Goal: Task Accomplishment & Management: Use online tool/utility

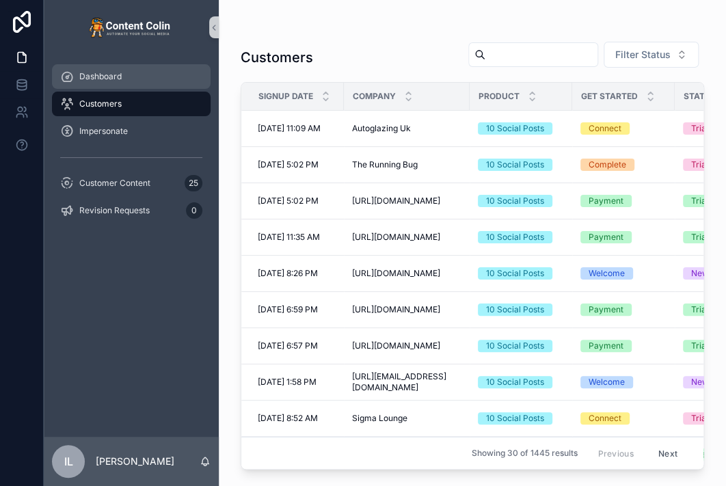
click at [159, 79] on div "Dashboard" at bounding box center [131, 77] width 142 height 22
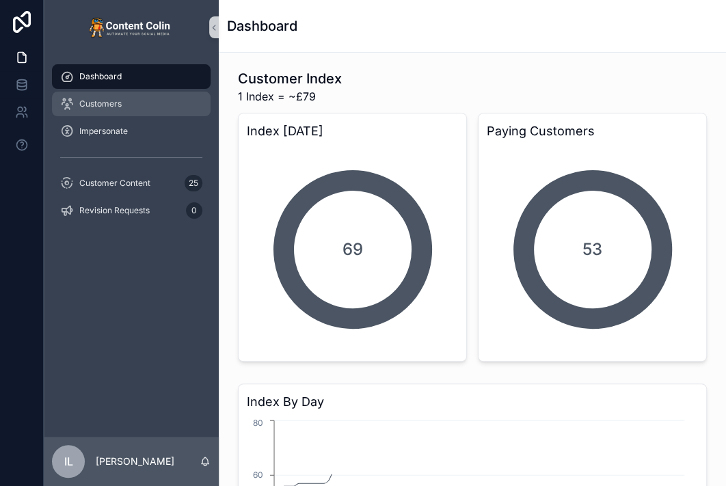
click at [153, 98] on div "Customers" at bounding box center [131, 104] width 142 height 22
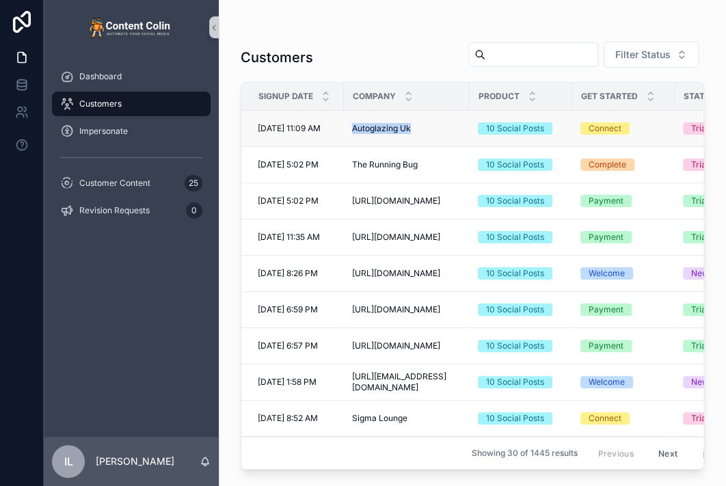
drag, startPoint x: 347, startPoint y: 130, endPoint x: 434, endPoint y: 129, distance: 86.2
click at [434, 129] on td "Autoglazing Uk Autoglazing Uk" at bounding box center [407, 129] width 126 height 36
click at [618, 57] on span "Filter Status" at bounding box center [643, 55] width 55 height 14
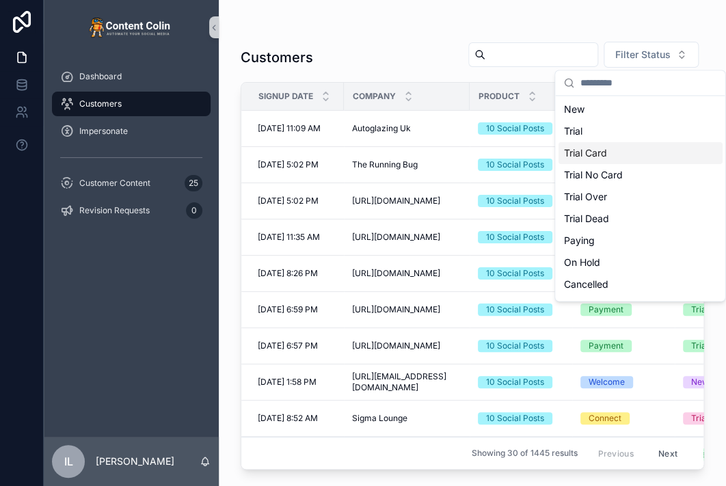
click at [602, 155] on div "Trial Card" at bounding box center [640, 153] width 164 height 22
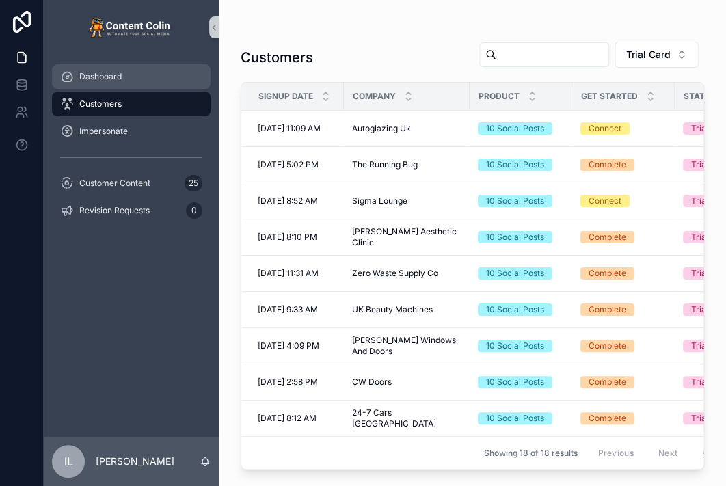
click at [114, 72] on span "Dashboard" at bounding box center [100, 76] width 42 height 11
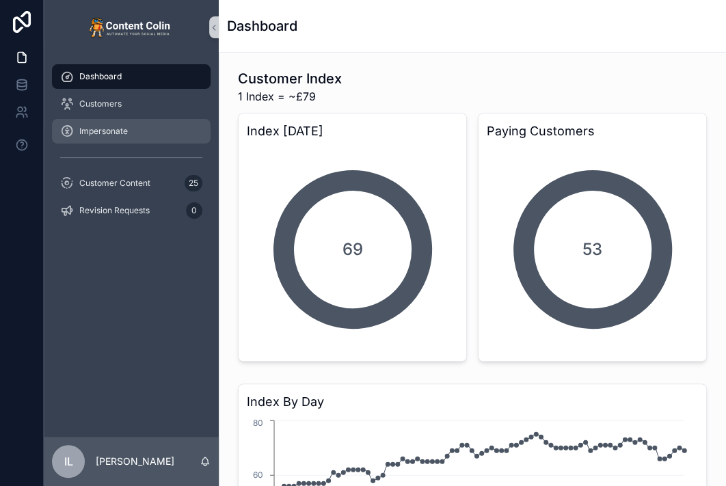
click at [105, 126] on span "Impersonate" at bounding box center [103, 131] width 49 height 11
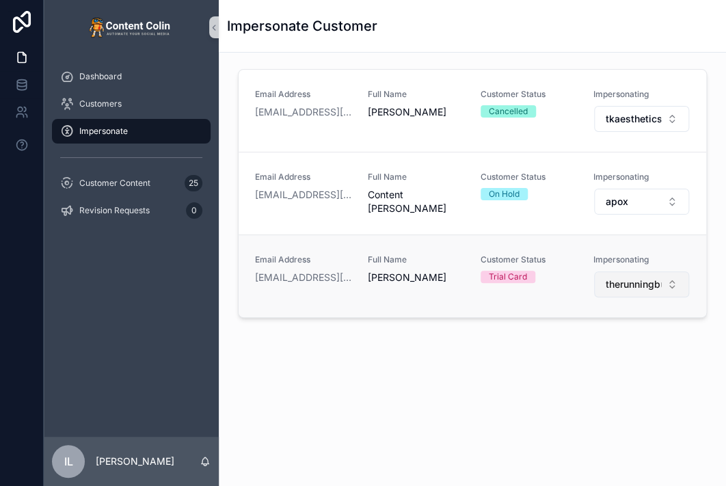
click at [629, 280] on span "therunningbug" at bounding box center [633, 285] width 55 height 14
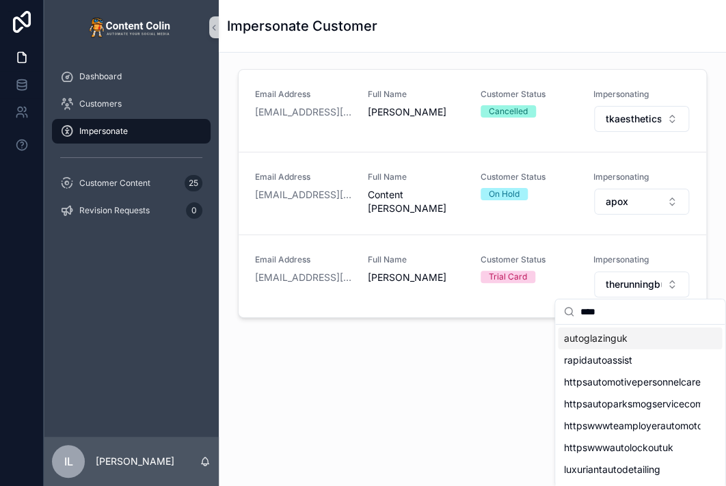
type input "****"
click at [604, 341] on span "autoglazinguk" at bounding box center [596, 339] width 64 height 14
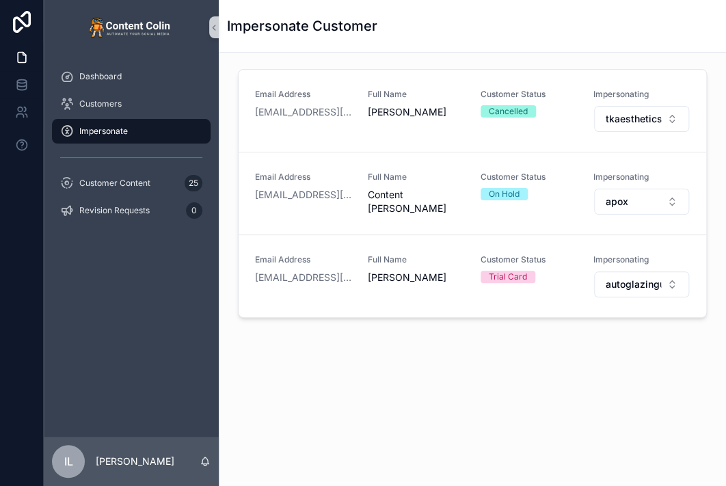
click at [558, 363] on div "Email Address [EMAIL_ADDRESS][DOMAIN_NAME] Full Name [PERSON_NAME] Customer Sta…" at bounding box center [472, 235] width 507 height 364
click at [605, 401] on div "Email Address [EMAIL_ADDRESS][DOMAIN_NAME] Full Name [PERSON_NAME] Customer Sta…" at bounding box center [472, 235] width 507 height 364
click at [629, 285] on span "autoglazinguk" at bounding box center [633, 285] width 55 height 14
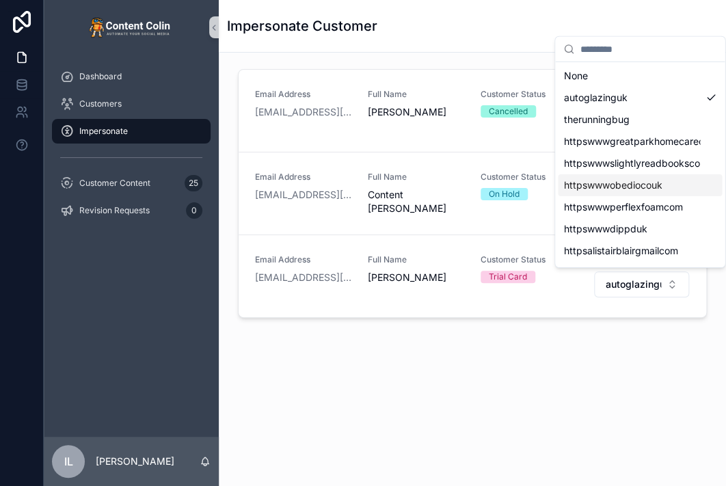
click at [642, 402] on div "Email Address [EMAIL_ADDRESS][DOMAIN_NAME] Full Name [PERSON_NAME] Customer Sta…" at bounding box center [472, 235] width 507 height 364
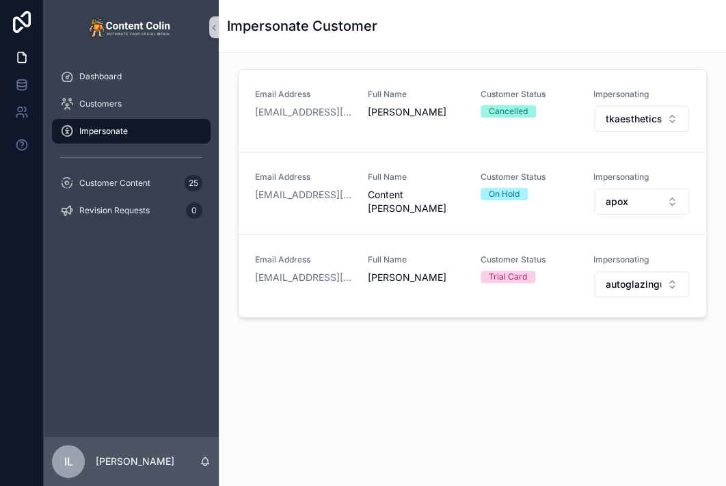
click at [561, 363] on div "Email Address [EMAIL_ADDRESS][DOMAIN_NAME] Full Name [PERSON_NAME] Customer Sta…" at bounding box center [472, 235] width 507 height 364
click at [491, 395] on div "Email Address [EMAIL_ADDRESS][DOMAIN_NAME] Full Name [PERSON_NAME] Customer Sta…" at bounding box center [472, 235] width 507 height 364
click at [622, 289] on span "autoglazinguk" at bounding box center [633, 285] width 55 height 14
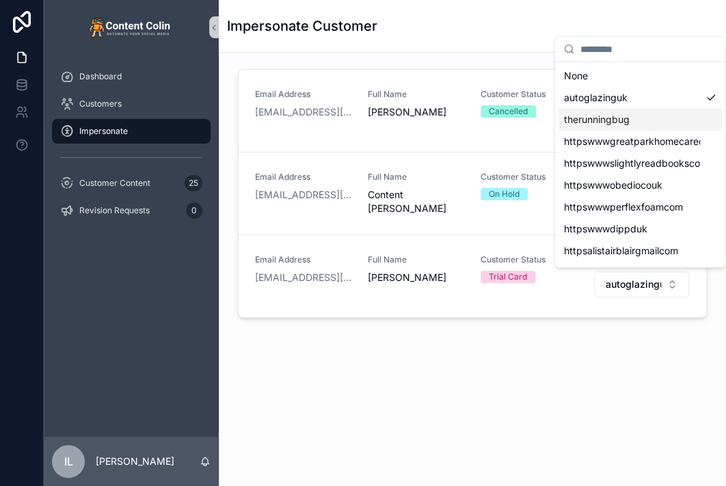
click at [605, 122] on span "therunningbug" at bounding box center [597, 120] width 66 height 14
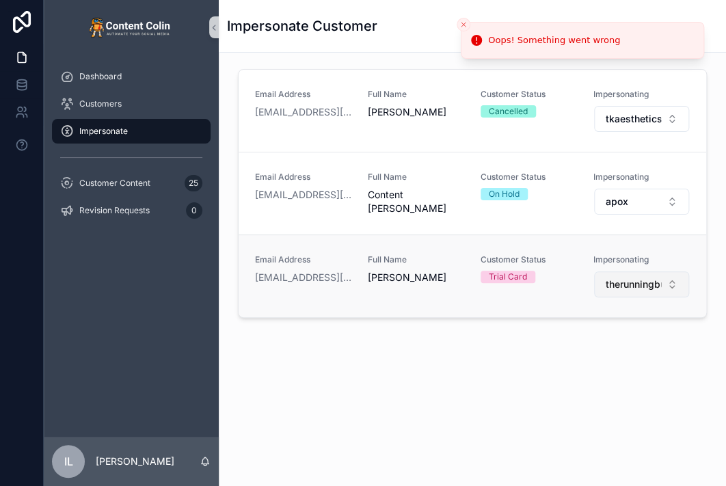
click at [620, 287] on span "therunningbug" at bounding box center [633, 285] width 55 height 14
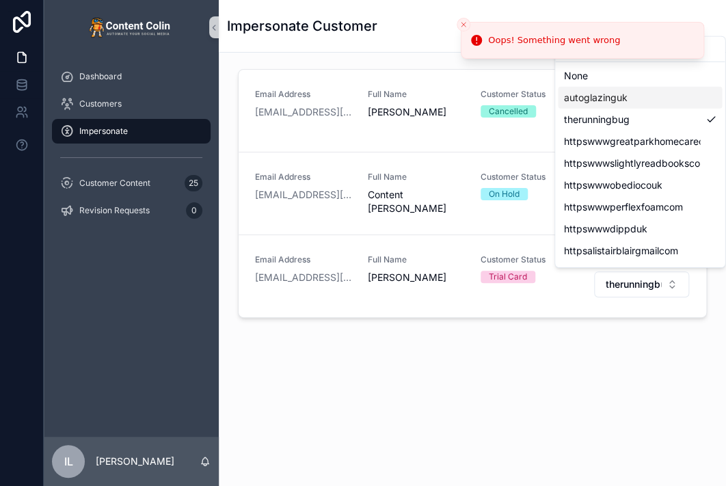
click at [611, 101] on span "autoglazinguk" at bounding box center [596, 98] width 64 height 14
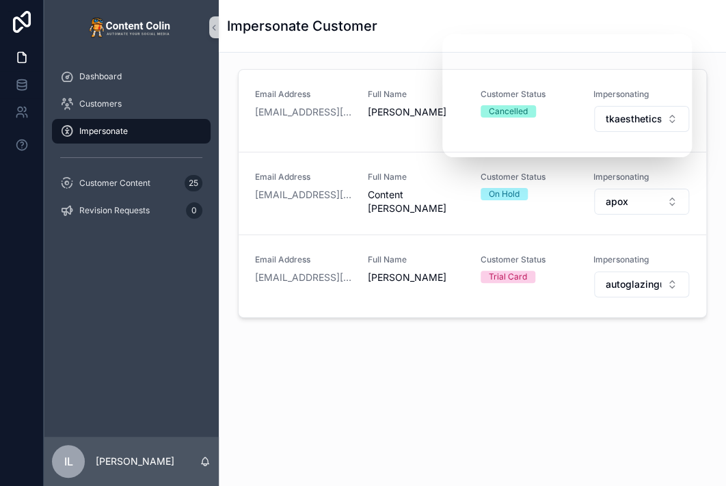
click at [401, 349] on div "Email Address [EMAIL_ADDRESS][DOMAIN_NAME] Full Name [PERSON_NAME] Customer Sta…" at bounding box center [472, 235] width 507 height 364
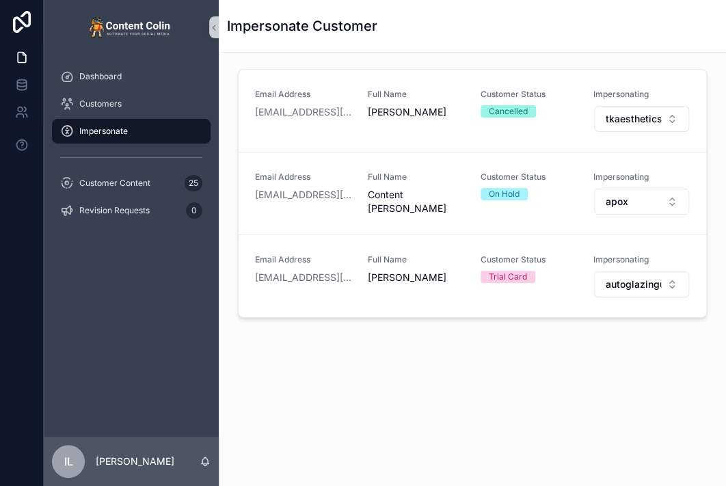
click at [690, 380] on div "Email Address [EMAIL_ADDRESS][DOMAIN_NAME] Full Name [PERSON_NAME] Customer Sta…" at bounding box center [472, 235] width 507 height 364
click at [651, 284] on span "autoglazinguk" at bounding box center [633, 285] width 55 height 14
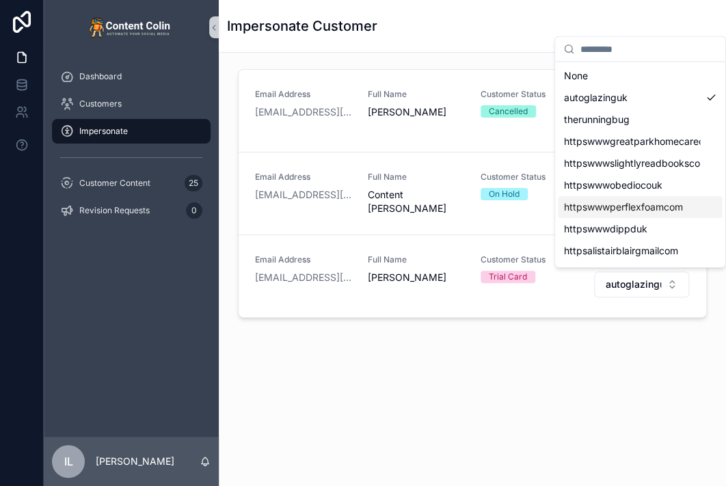
click at [622, 203] on span "httpswwwperflexfoamcom" at bounding box center [623, 207] width 119 height 14
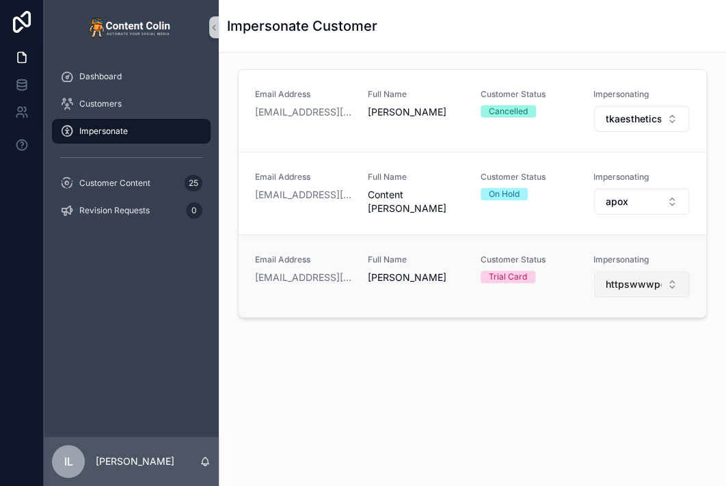
click at [631, 283] on span "httpswwwperflexfoamcom" at bounding box center [633, 285] width 55 height 14
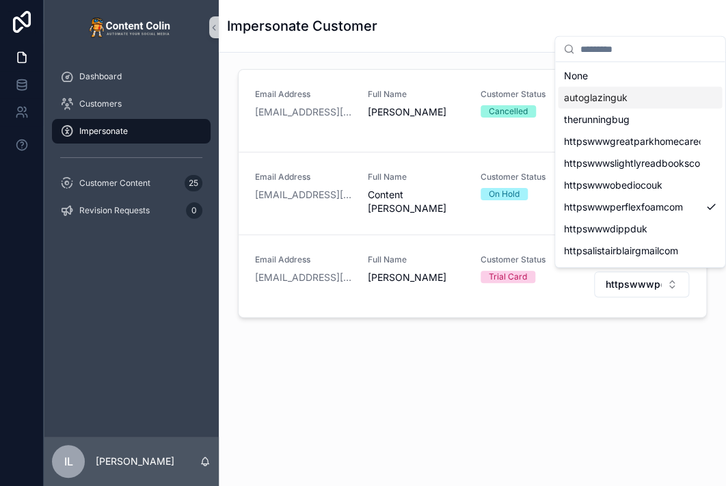
click at [622, 95] on span "autoglazinguk" at bounding box center [596, 98] width 64 height 14
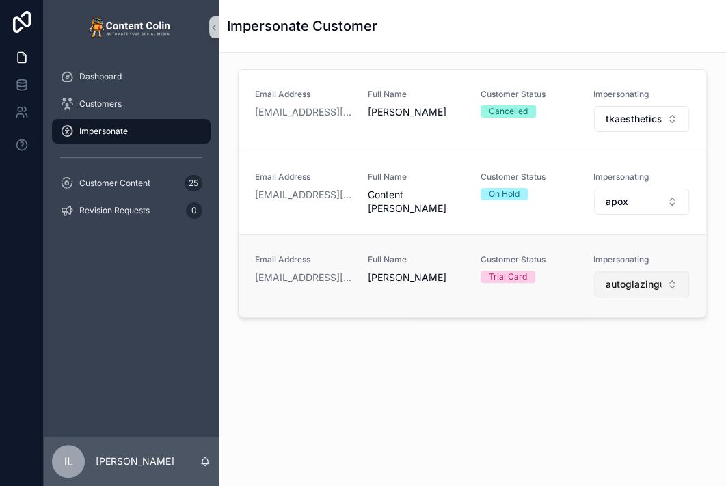
click at [624, 289] on span "autoglazinguk" at bounding box center [633, 285] width 55 height 14
type input "*"
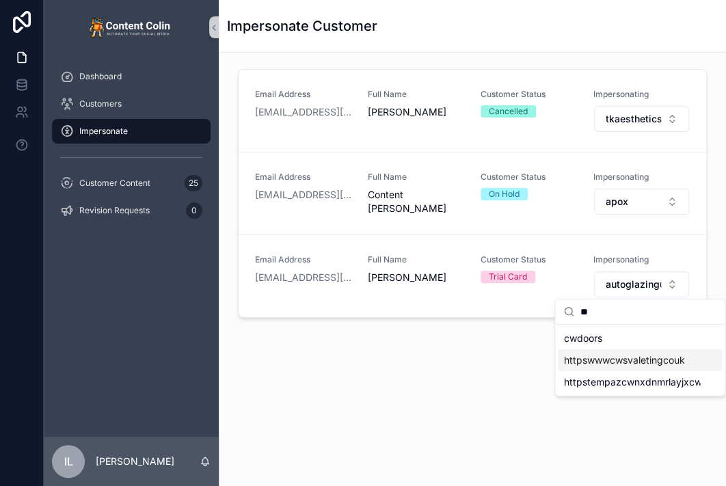
type input "**"
click at [571, 334] on span "cwdoors" at bounding box center [583, 339] width 38 height 14
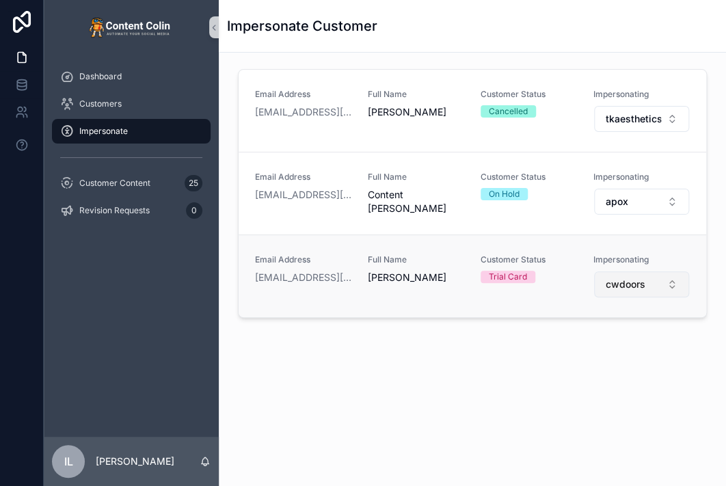
click at [635, 283] on span "cwdoors" at bounding box center [626, 285] width 40 height 14
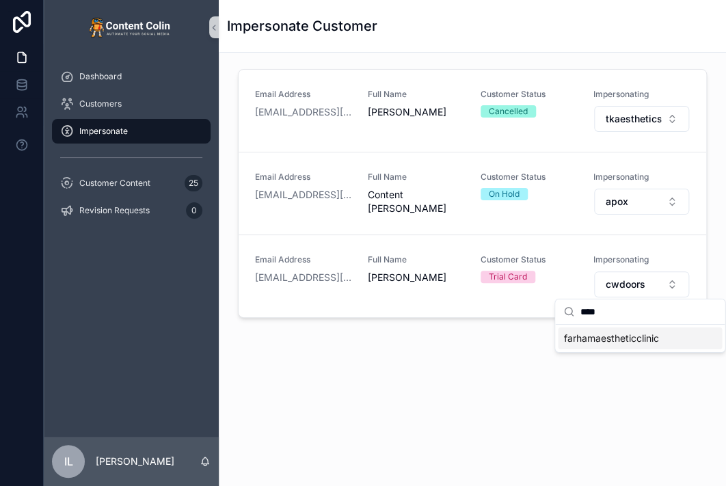
type input "****"
click at [614, 342] on span "farhamaestheticclinic" at bounding box center [611, 339] width 95 height 14
click at [676, 3] on div "Impersonate Customer" at bounding box center [472, 26] width 491 height 52
click at [540, 406] on div "Email Address [EMAIL_ADDRESS][DOMAIN_NAME] Full Name [PERSON_NAME] Customer Sta…" at bounding box center [472, 235] width 507 height 364
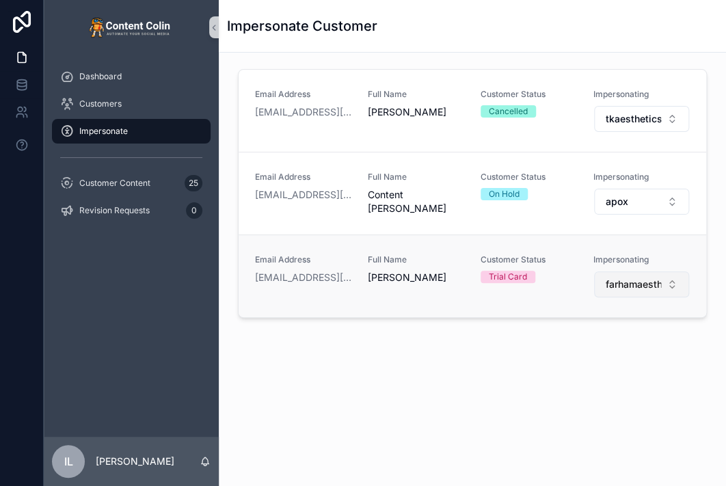
click at [637, 291] on button "farhamaestheticclinic" at bounding box center [641, 285] width 95 height 26
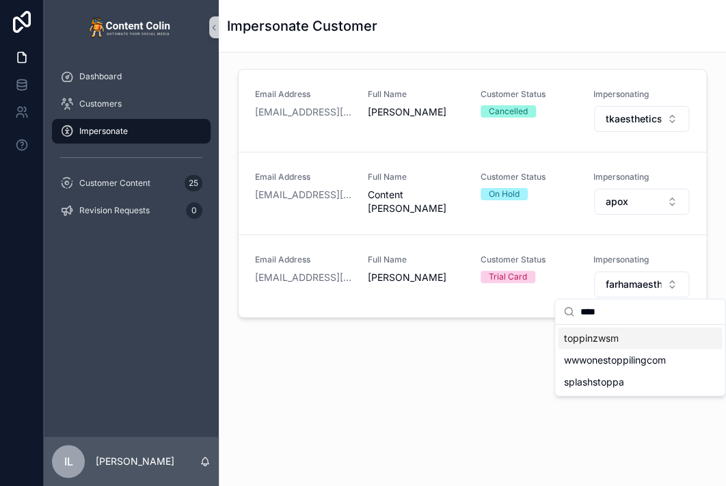
type input "****"
click at [592, 341] on span "toppinzwsm" at bounding box center [591, 339] width 55 height 14
click at [577, 337] on div "Email Address [EMAIL_ADDRESS][DOMAIN_NAME] Full Name [PERSON_NAME] Customer Sta…" at bounding box center [472, 235] width 507 height 364
click at [473, 412] on div "Email Address [EMAIL_ADDRESS][DOMAIN_NAME] Full Name [PERSON_NAME] Customer Sta…" at bounding box center [472, 235] width 507 height 364
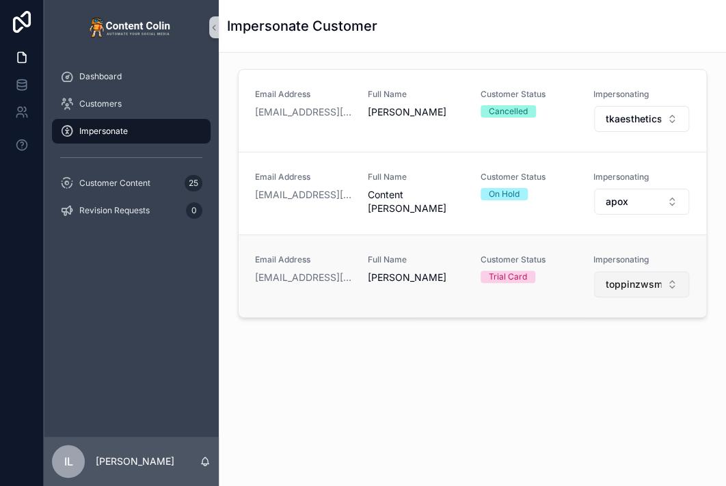
click at [632, 289] on span "toppinzwsm" at bounding box center [633, 285] width 55 height 14
click at [631, 278] on span "toppinzwsm" at bounding box center [633, 285] width 55 height 14
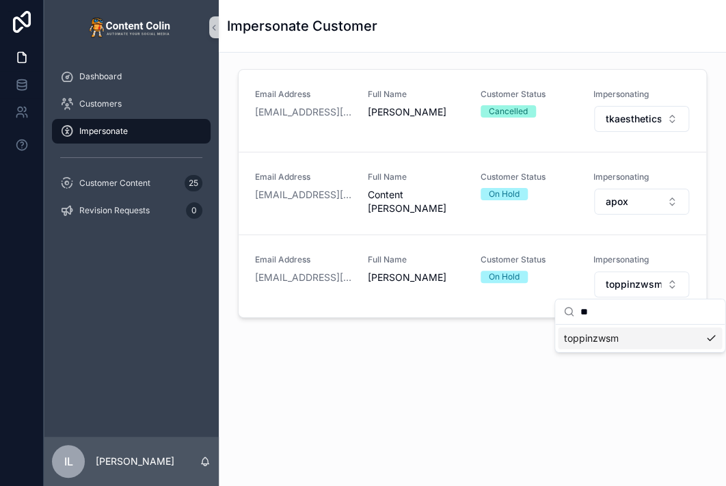
type input "*"
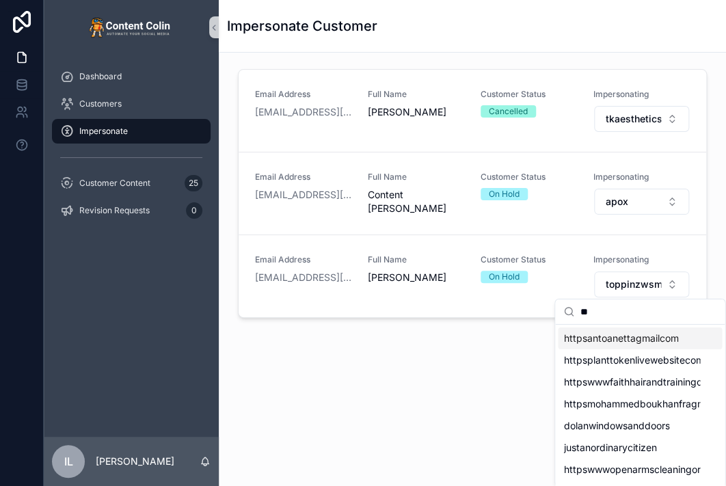
type input "*"
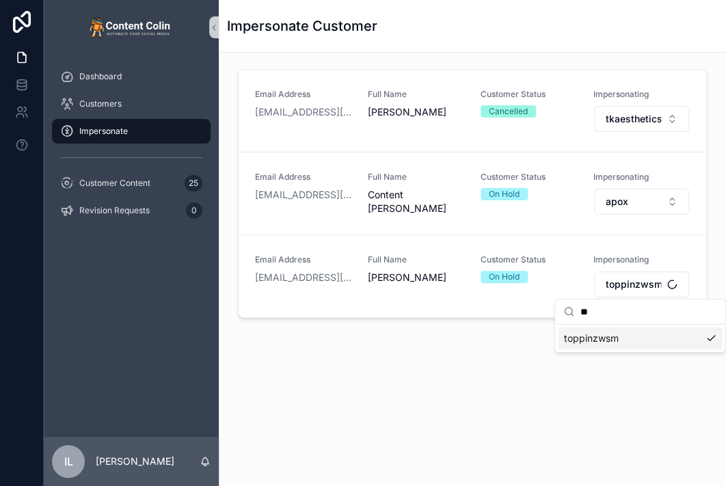
type input "*"
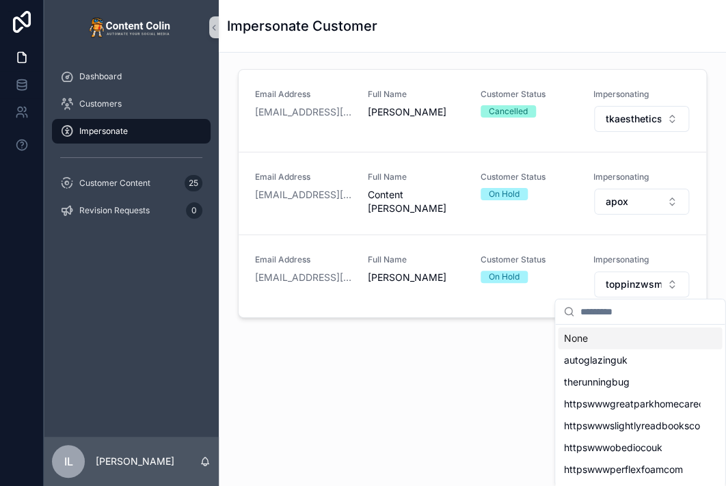
type input "*"
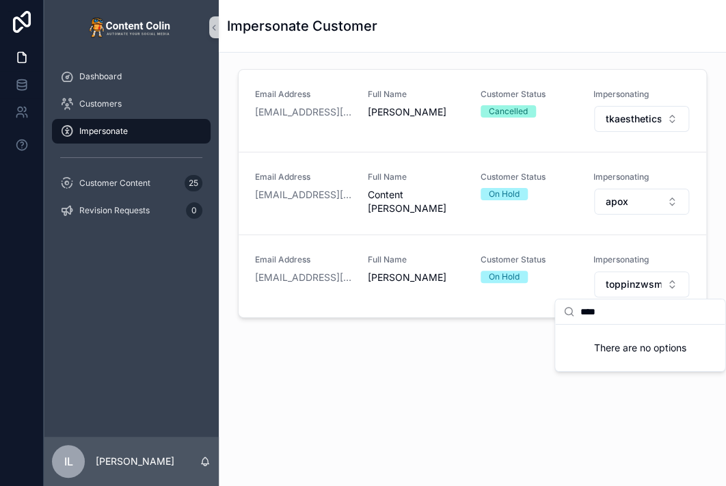
type input "****"
click at [121, 111] on div "Customers" at bounding box center [131, 104] width 142 height 22
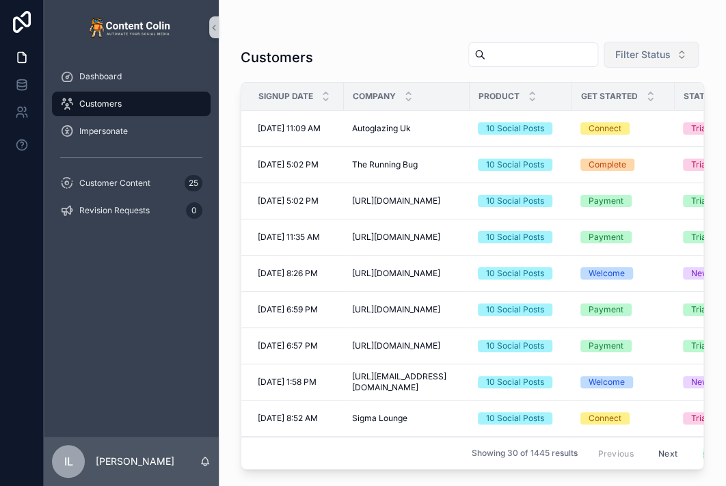
click at [672, 42] on button "Filter Status" at bounding box center [651, 55] width 95 height 26
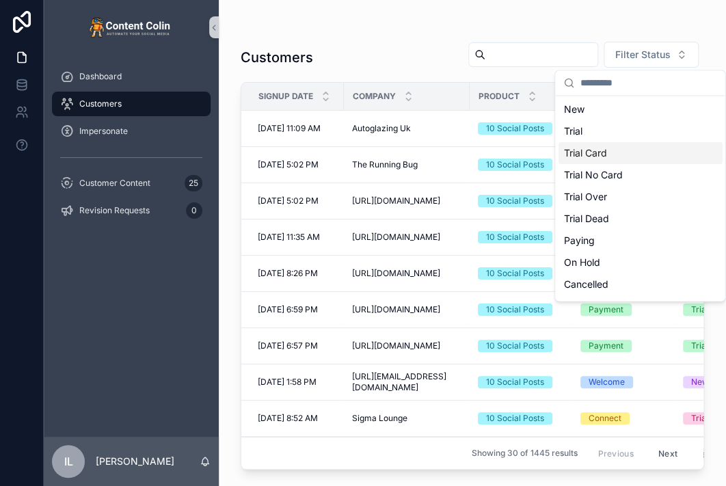
drag, startPoint x: 621, startPoint y: 140, endPoint x: 621, endPoint y: 154, distance: 13.7
click at [621, 154] on div "New Trial Trial Card Trial No Card Trial Over Trial Dead Paying On Hold Cancell…" at bounding box center [640, 218] width 164 height 241
click at [621, 154] on div "Trial Card" at bounding box center [640, 153] width 164 height 22
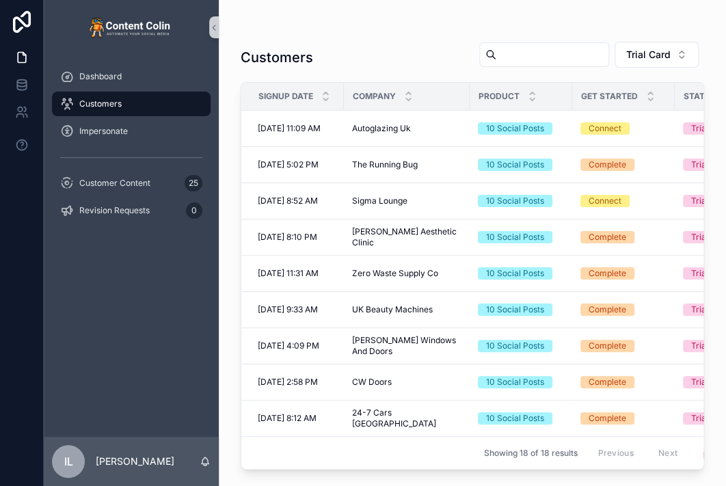
click at [382, 49] on div "Customers Trial Card" at bounding box center [473, 57] width 464 height 33
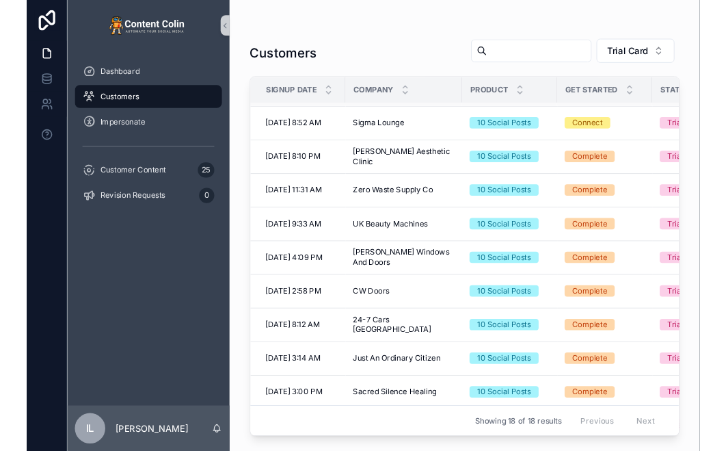
scroll to position [137, 0]
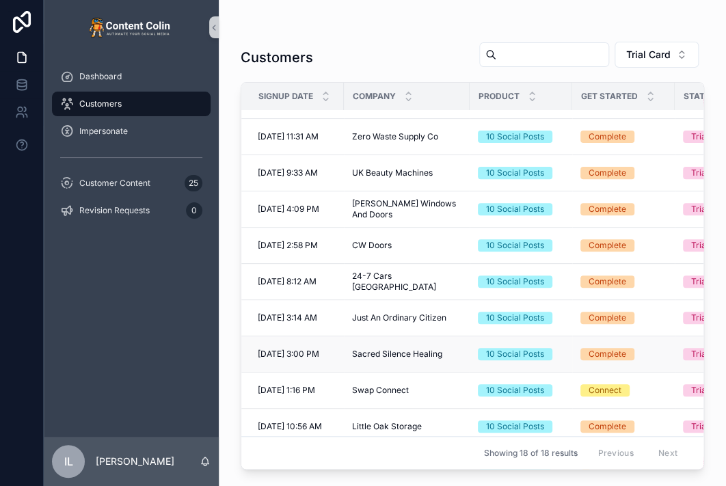
click at [360, 351] on span "Sacred Silence Healing" at bounding box center [397, 354] width 90 height 11
click at [132, 140] on div "Impersonate" at bounding box center [131, 131] width 142 height 22
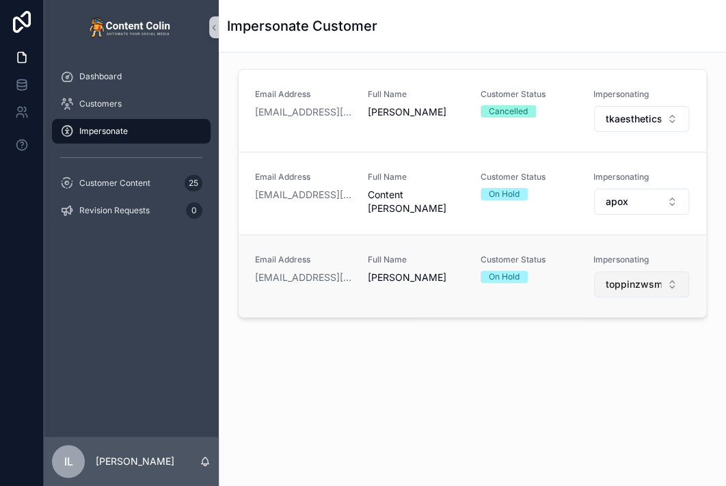
click at [618, 291] on button "toppinzwsm" at bounding box center [641, 285] width 95 height 26
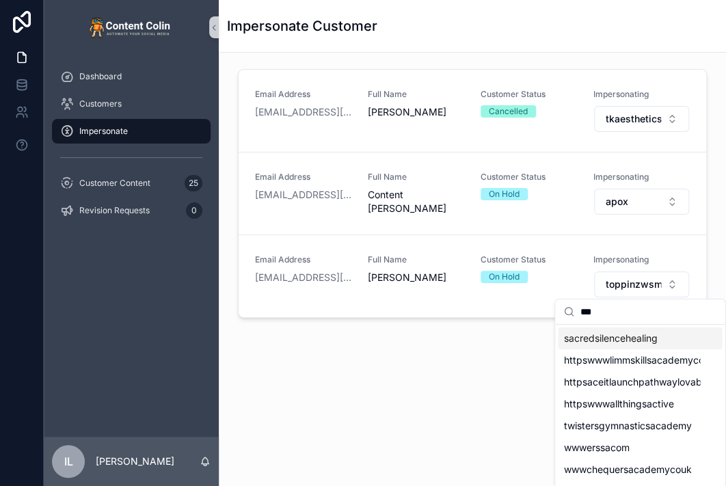
type input "***"
click at [620, 332] on span "sacredsilencehealing" at bounding box center [611, 339] width 94 height 14
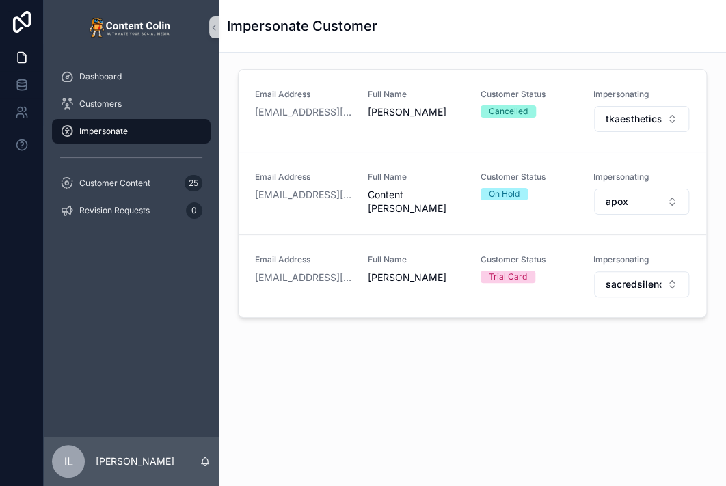
click at [436, 321] on div "Email Address [EMAIL_ADDRESS][DOMAIN_NAME] Full Name [PERSON_NAME] Customer Sta…" at bounding box center [473, 196] width 486 height 265
click at [454, 12] on div "Impersonate Customer" at bounding box center [472, 26] width 491 height 52
click at [618, 283] on span "sacredsilencehealing" at bounding box center [633, 285] width 55 height 14
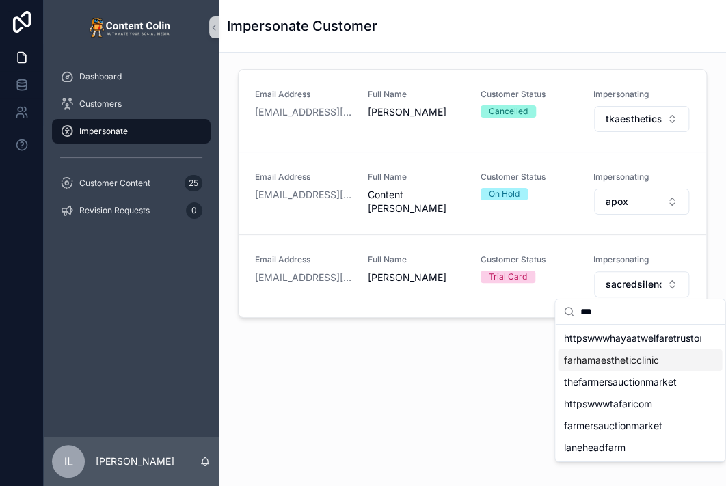
type input "***"
click at [635, 365] on span "farhamaestheticclinic" at bounding box center [611, 361] width 95 height 14
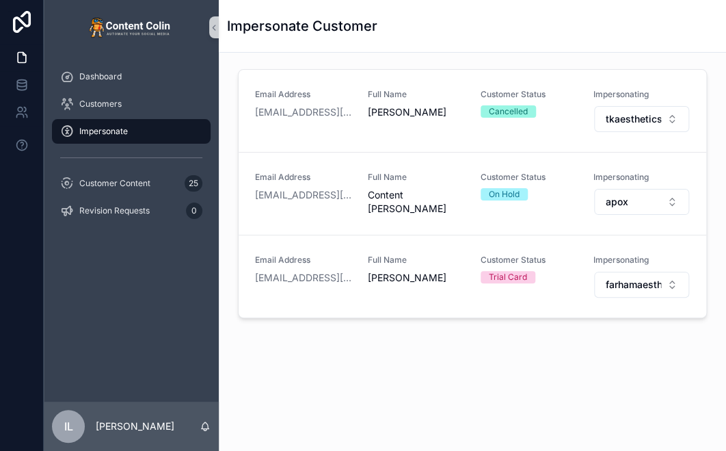
click at [68, 273] on div "Dashboard Customers Impersonate Customer Content 25 Revision Requests 0" at bounding box center [131, 228] width 175 height 347
click at [128, 94] on div "Customers" at bounding box center [131, 104] width 142 height 22
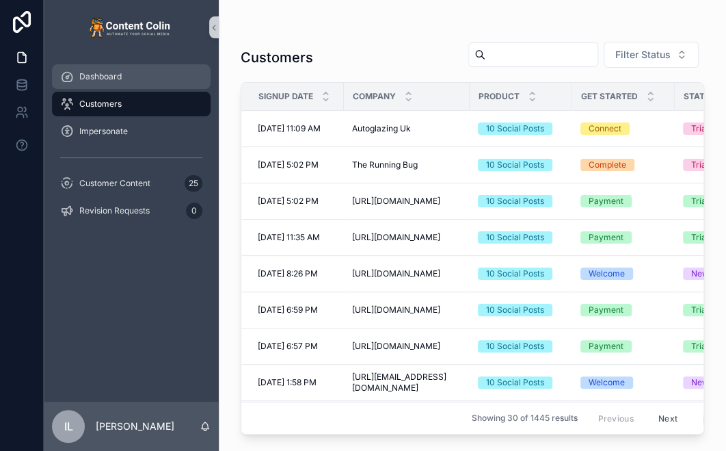
click at [117, 78] on span "Dashboard" at bounding box center [100, 76] width 42 height 11
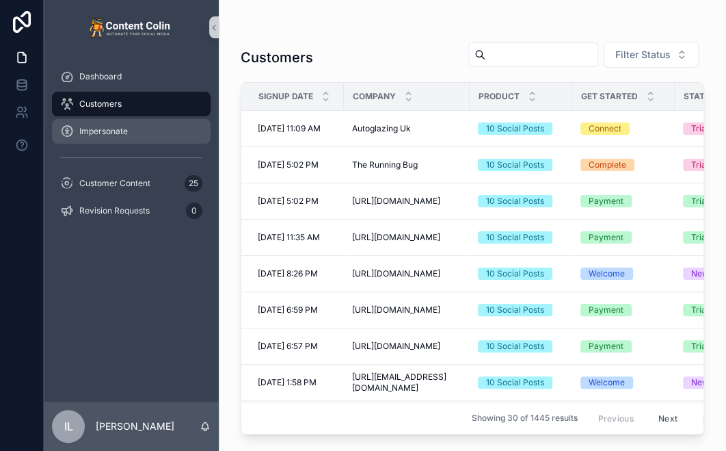
click at [120, 135] on span "Impersonate" at bounding box center [103, 131] width 49 height 11
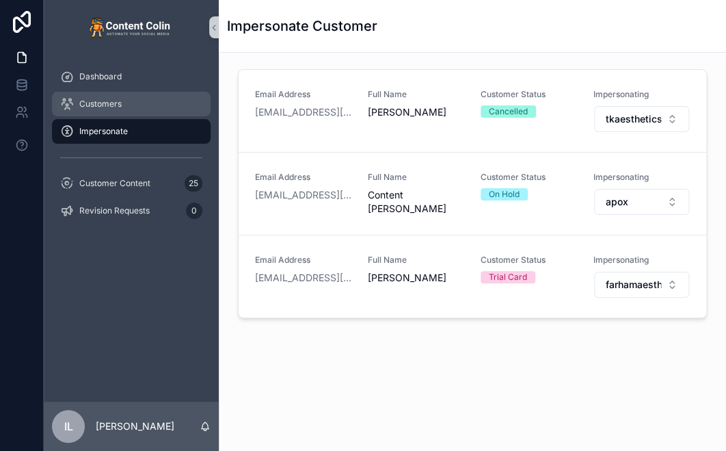
click at [128, 103] on div "Customers" at bounding box center [131, 104] width 142 height 22
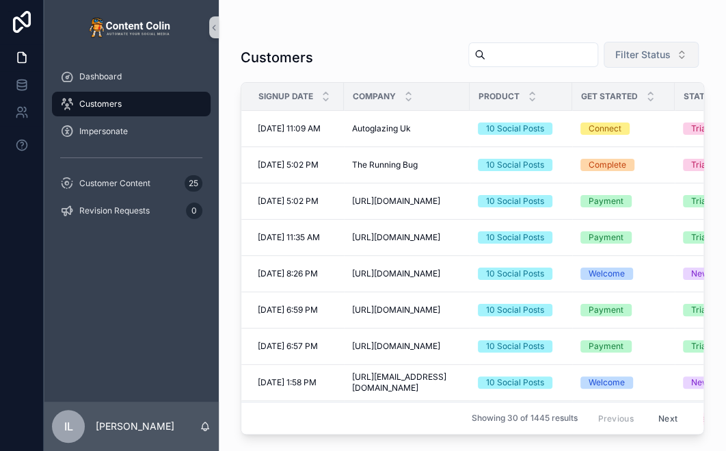
click at [640, 54] on span "Filter Status" at bounding box center [643, 55] width 55 height 14
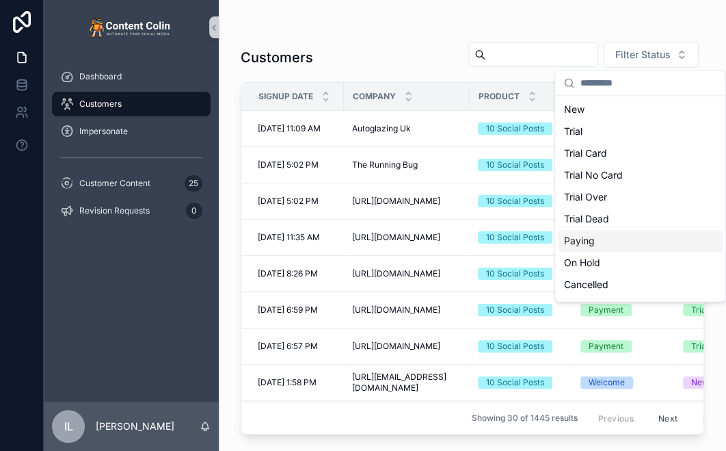
click at [588, 240] on div "Paying" at bounding box center [640, 241] width 164 height 22
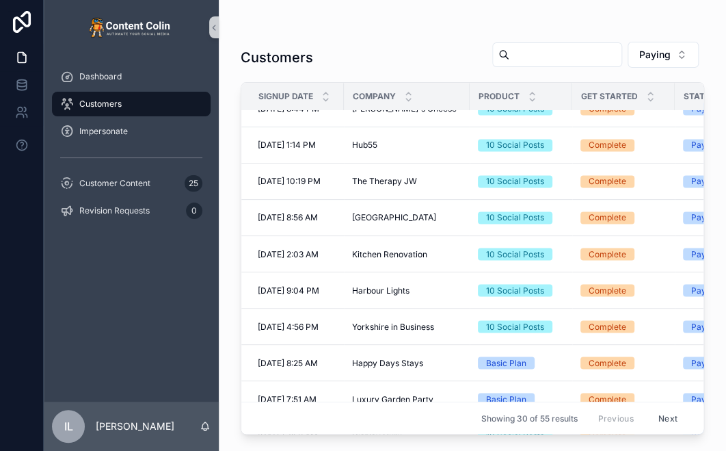
scroll to position [803, 0]
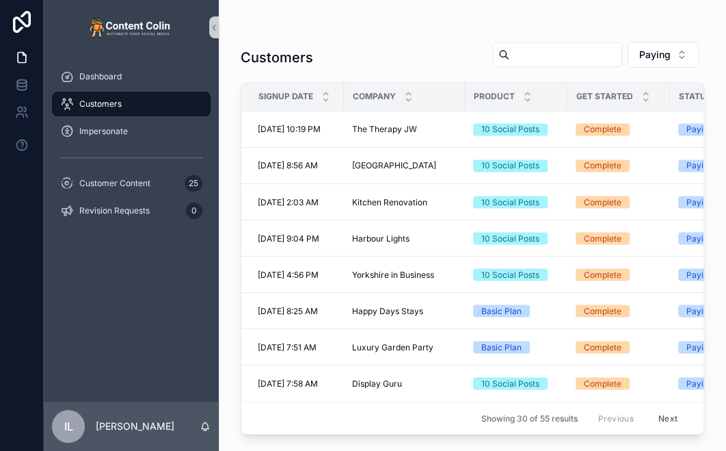
click at [665, 407] on button "Next" at bounding box center [668, 417] width 38 height 21
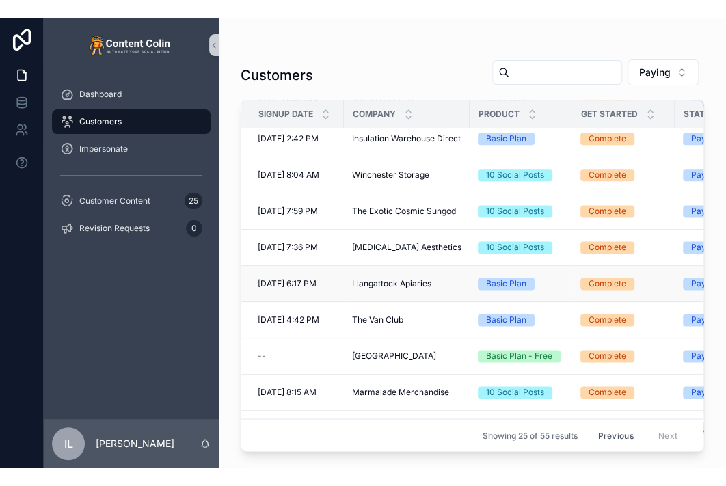
scroll to position [616, 0]
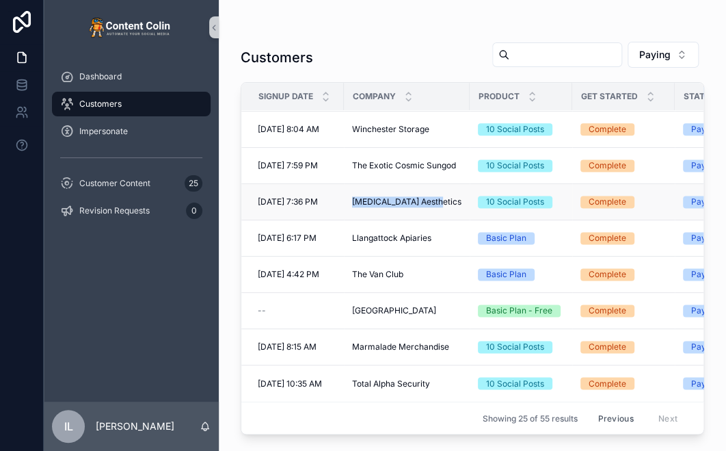
drag, startPoint x: 352, startPoint y: 195, endPoint x: 449, endPoint y: 194, distance: 96.4
click at [449, 194] on td "[MEDICAL_DATA] Aesthetics [MEDICAL_DATA] Aesthetics" at bounding box center [407, 202] width 126 height 36
copy span "[MEDICAL_DATA] Aesthetics"
click at [98, 126] on span "Impersonate" at bounding box center [103, 131] width 49 height 11
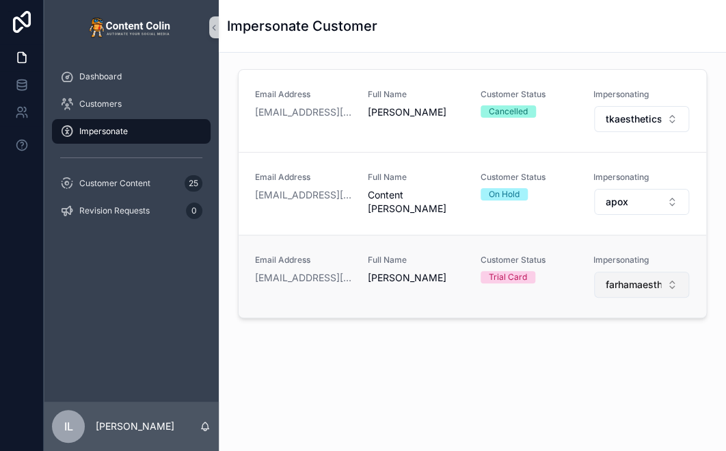
click at [633, 283] on span "farhamaestheticclinic" at bounding box center [633, 285] width 55 height 14
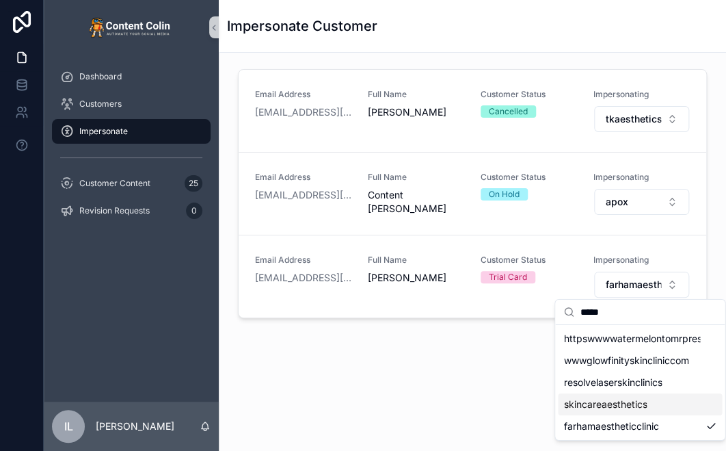
type input "*****"
click at [602, 404] on span "skincareaesthetics" at bounding box center [605, 404] width 83 height 14
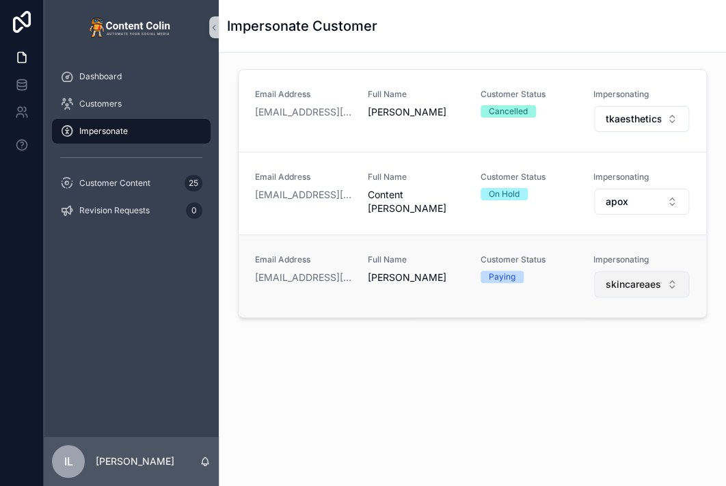
click at [624, 291] on button "skincareaesthetics" at bounding box center [641, 285] width 95 height 26
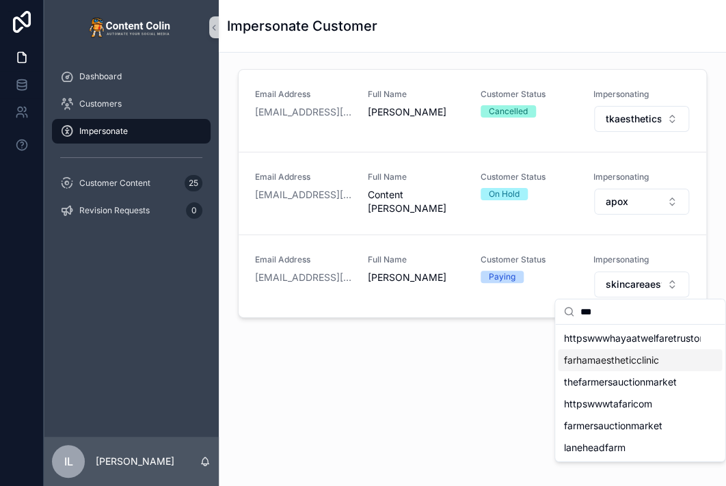
type input "***"
click at [591, 357] on span "farhamaestheticclinic" at bounding box center [611, 361] width 95 height 14
